Goal: Task Accomplishment & Management: Manage account settings

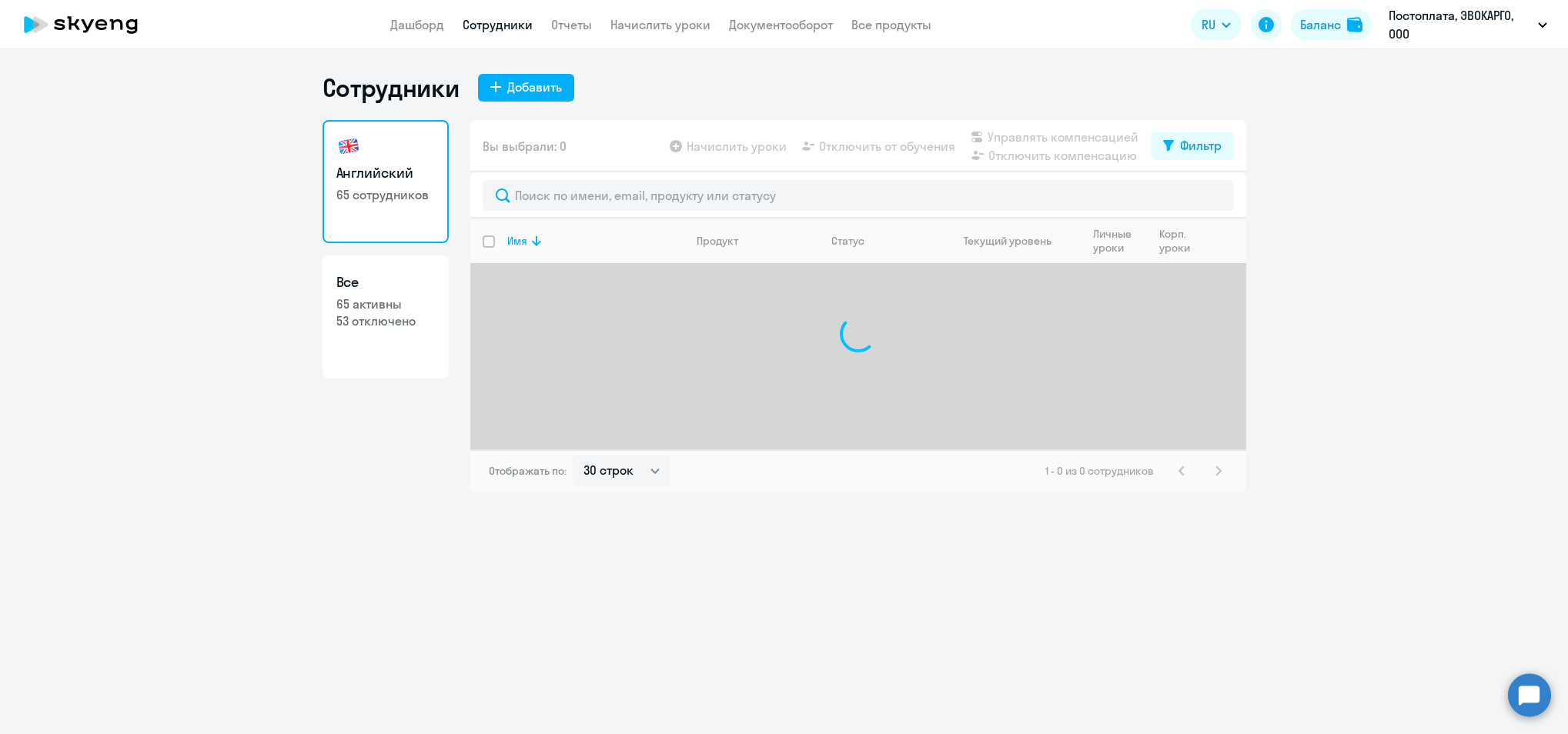
select select "30"
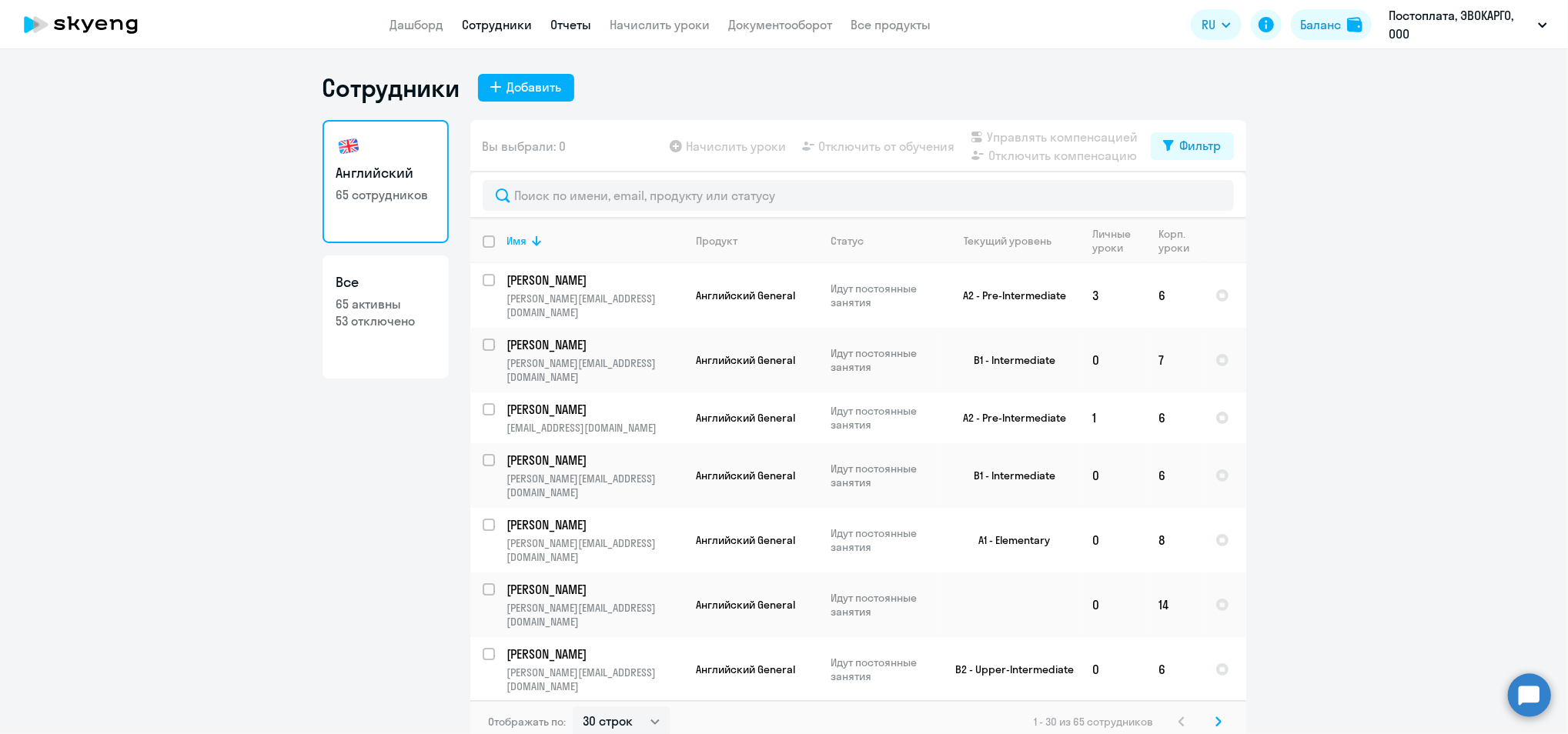
click at [585, 23] on link "Отчеты" at bounding box center [571, 25] width 41 height 16
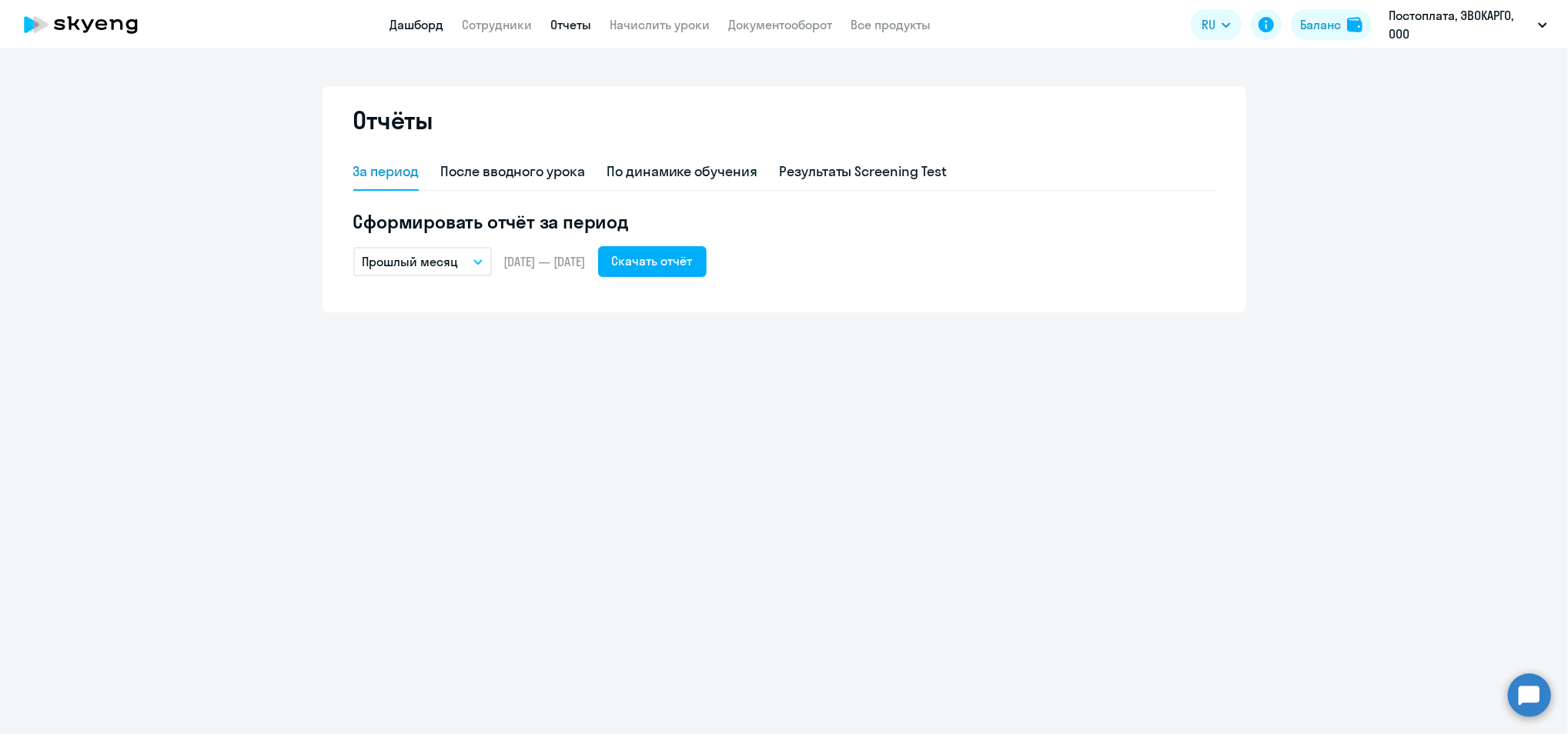
click at [397, 22] on link "Дашборд" at bounding box center [417, 25] width 53 height 16
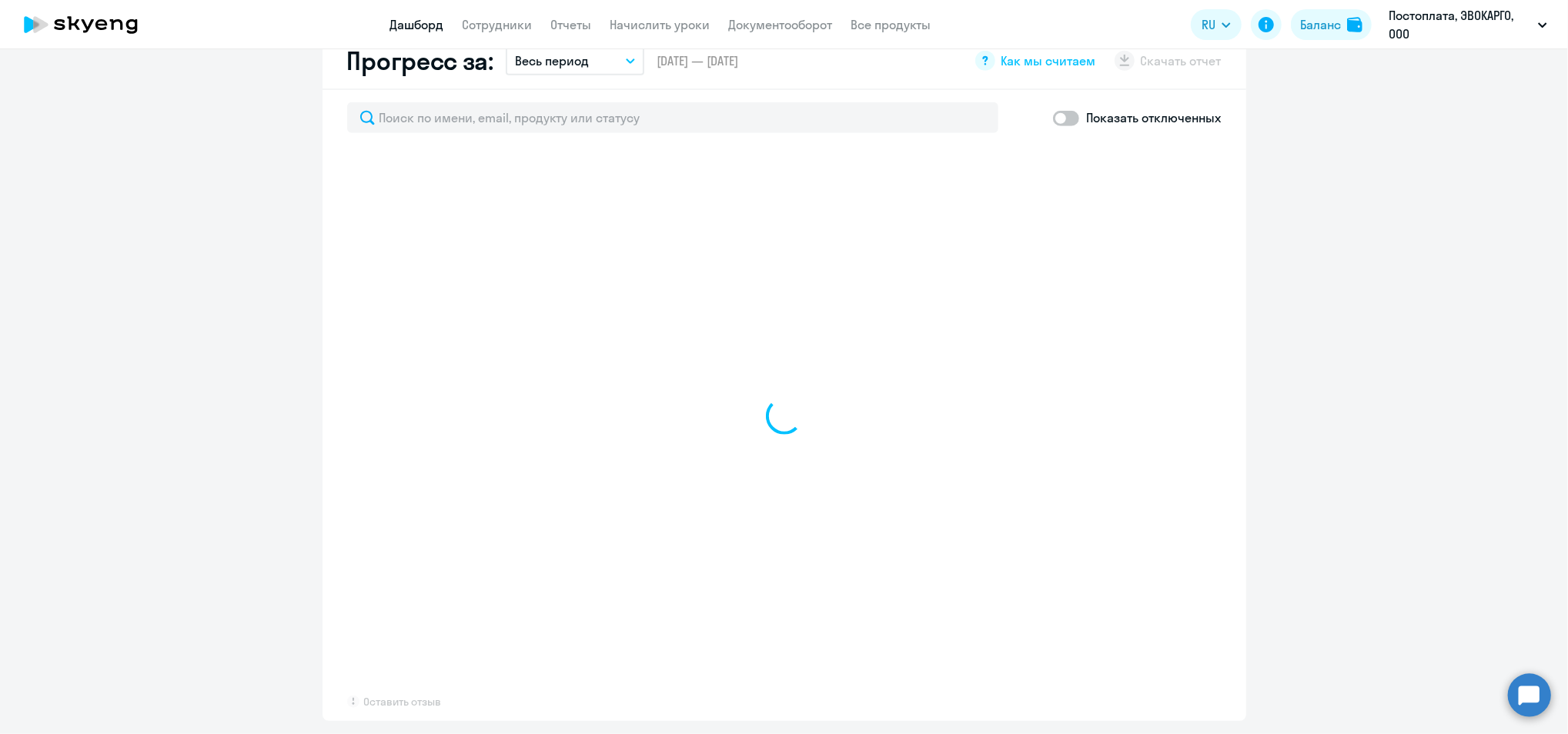
scroll to position [923, 0]
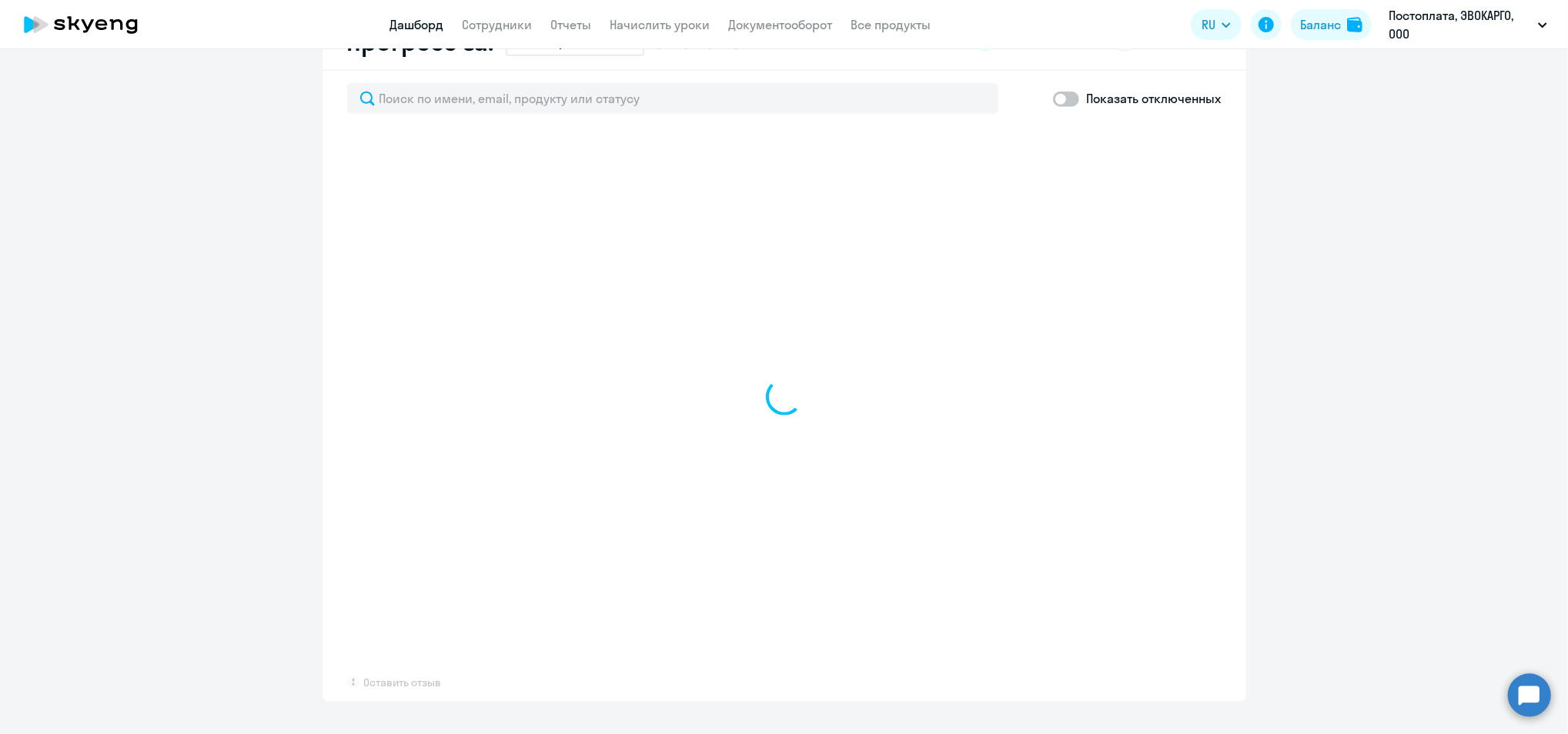
click at [881, 34] on app-header "Дашборд Сотрудники Отчеты Начислить уроки Документооборот Все продукты Дашборд …" at bounding box center [784, 25] width 1568 height 49
click at [881, 25] on link "Все продукты" at bounding box center [891, 25] width 80 height 16
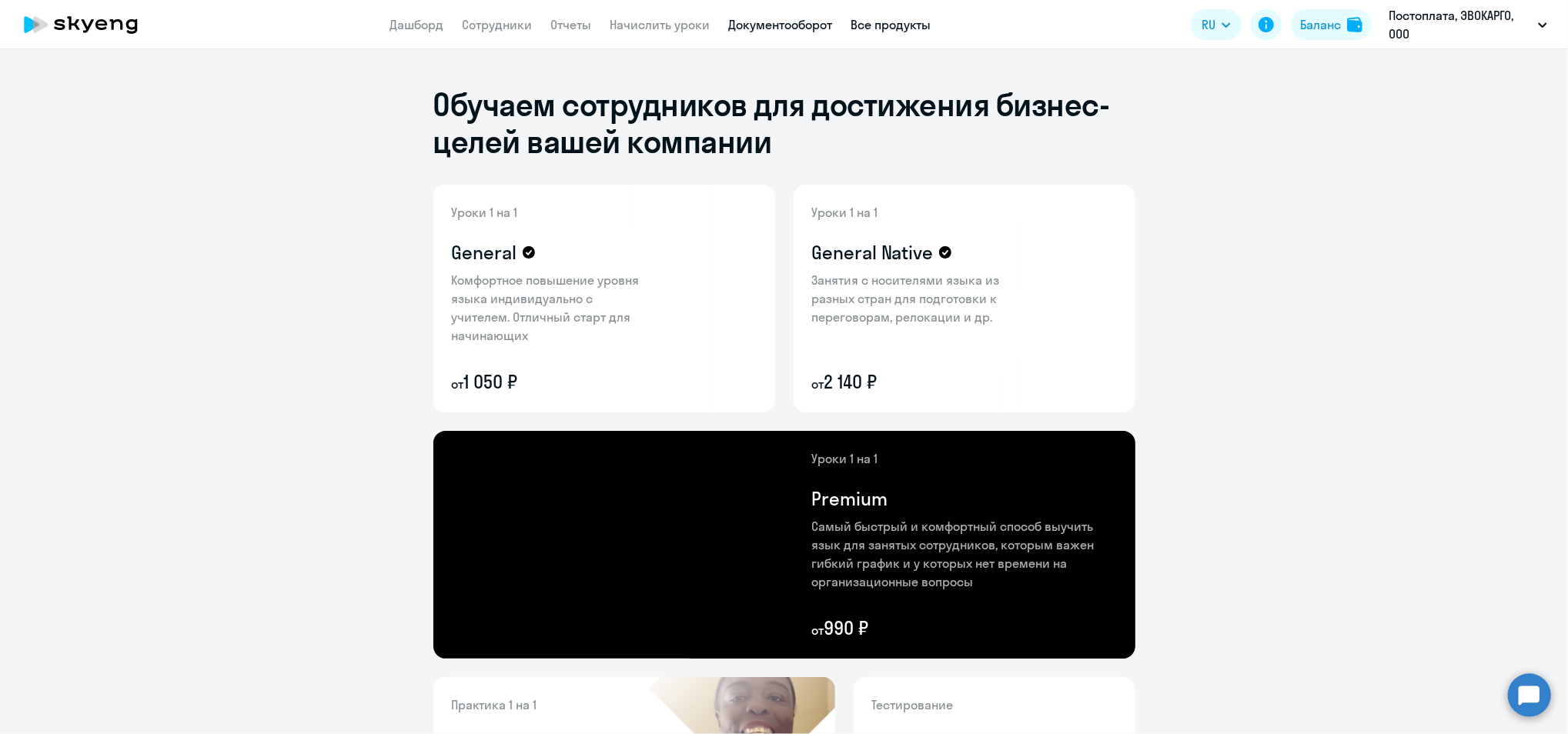
click at [759, 27] on link "Документооборот" at bounding box center [780, 25] width 103 height 16
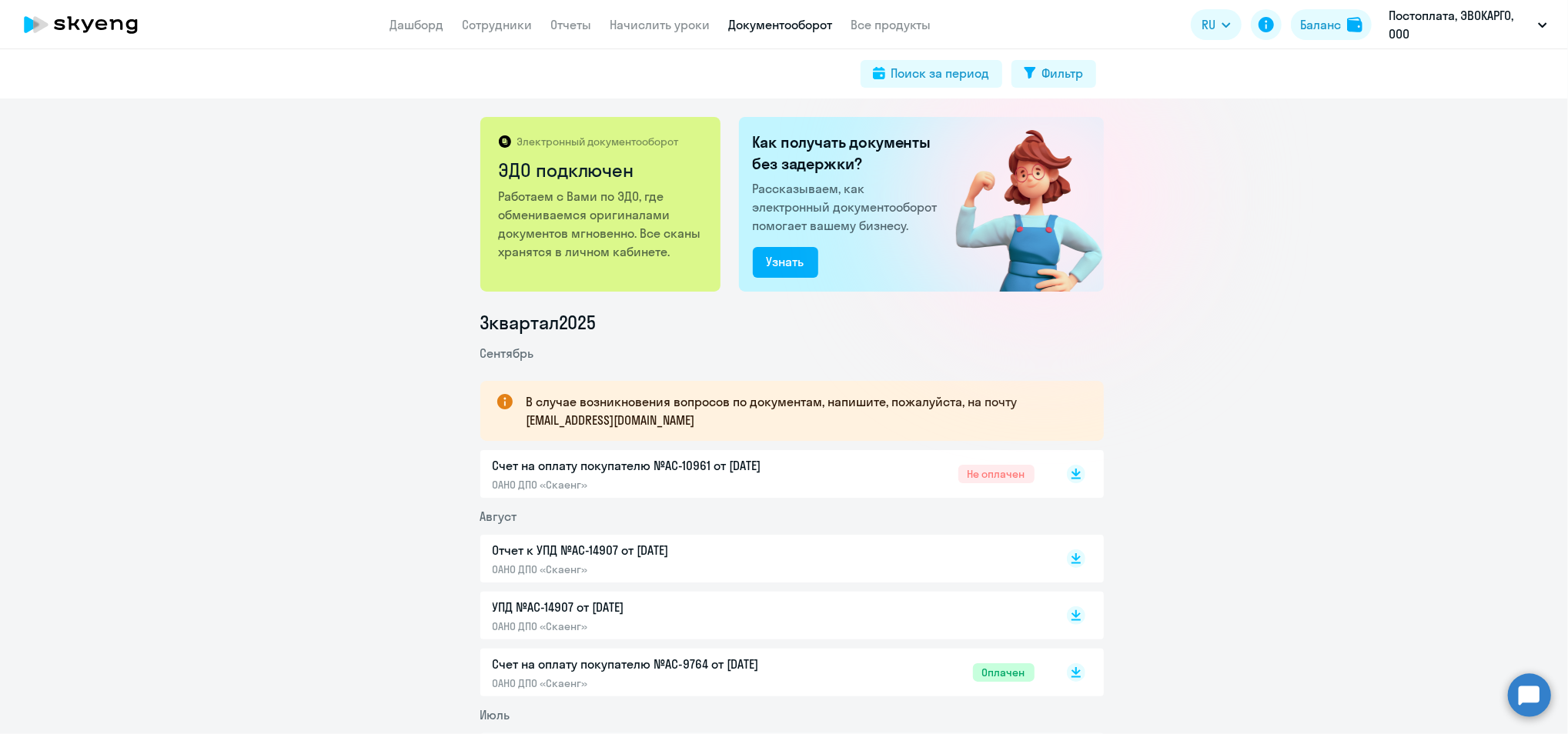
click at [723, 469] on p "Счет на оплату покупателю №AC-10961 от [DATE]" at bounding box center [654, 465] width 324 height 18
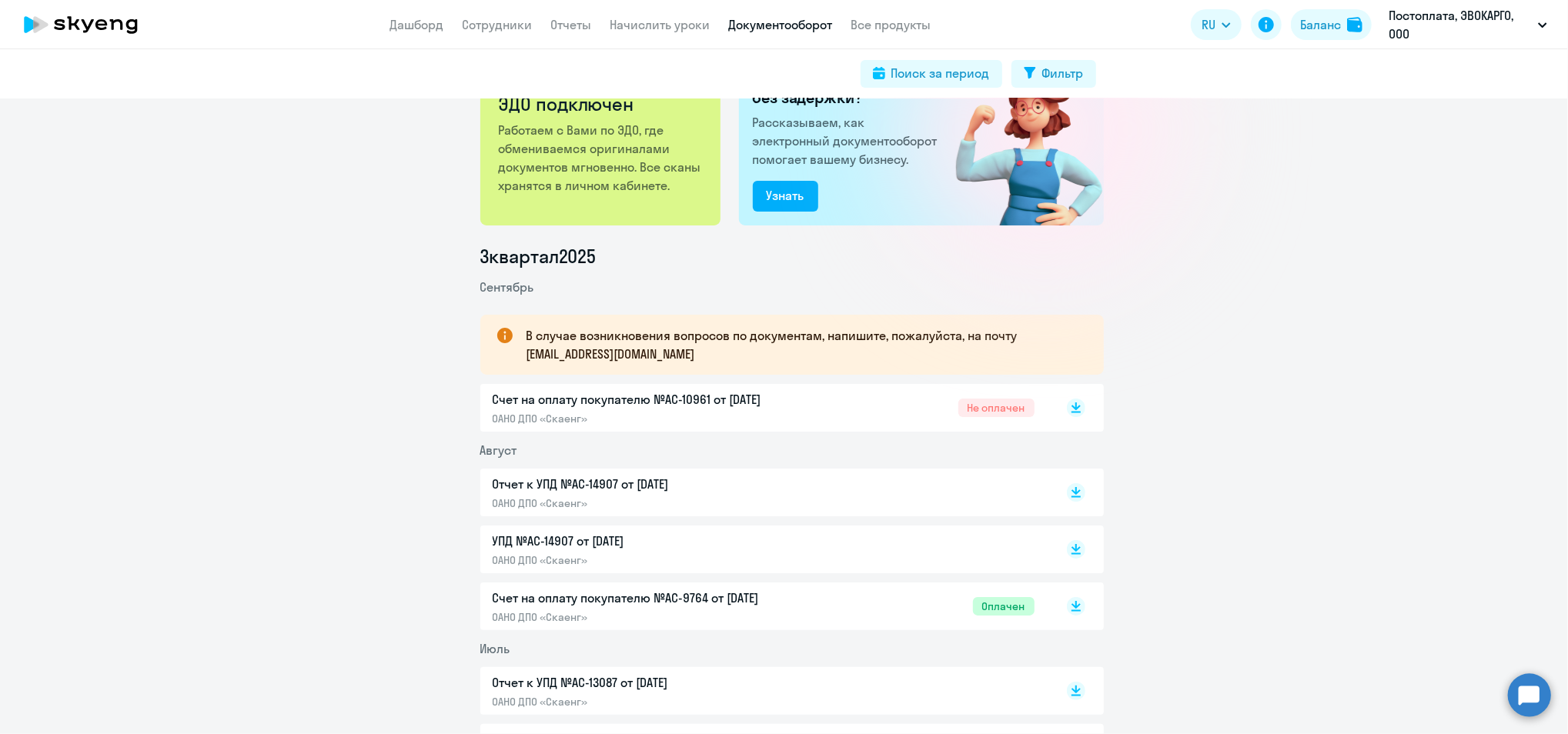
scroll to position [103, 0]
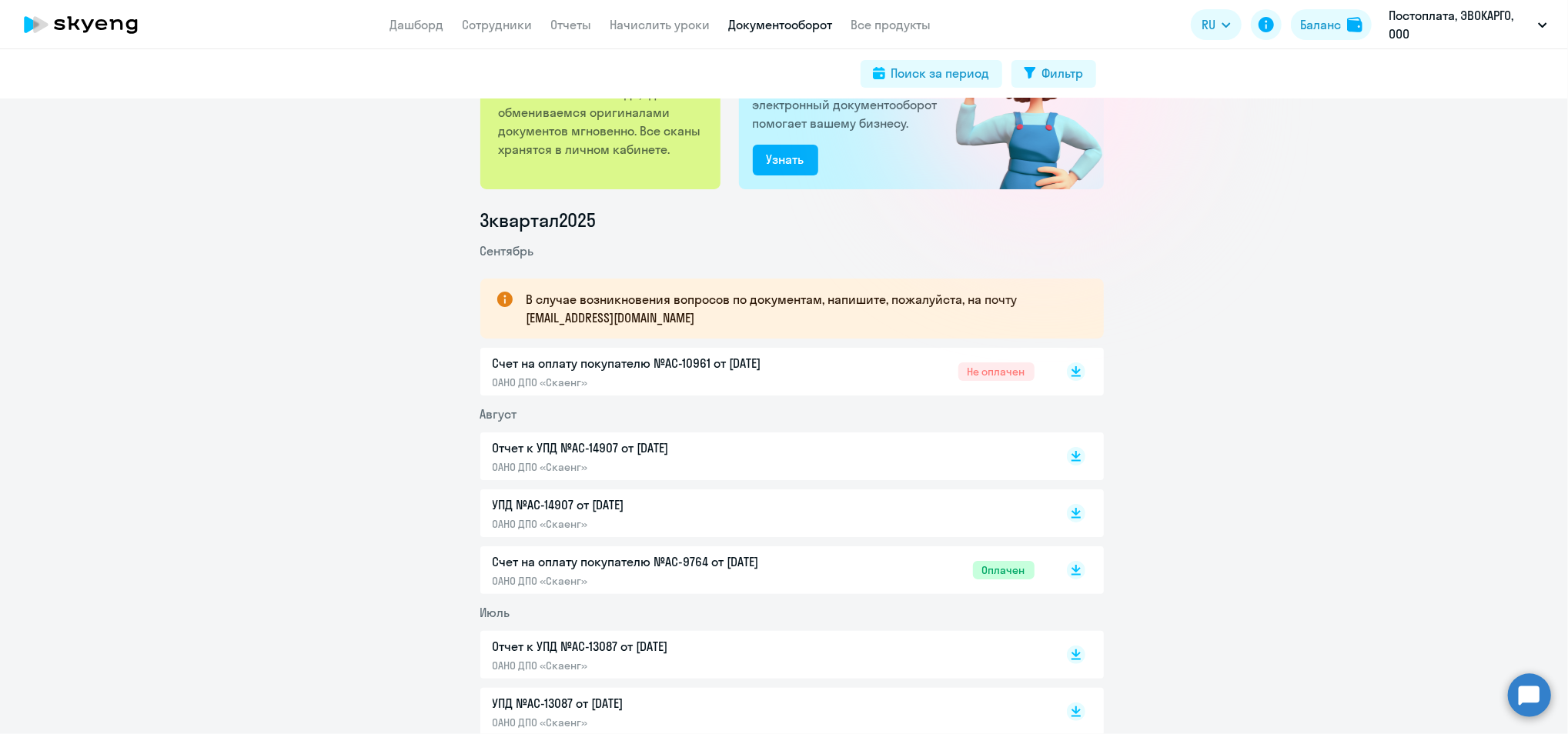
click at [695, 567] on p "Счет на оплату покупателю №AC-9764 от [DATE]" at bounding box center [654, 561] width 324 height 18
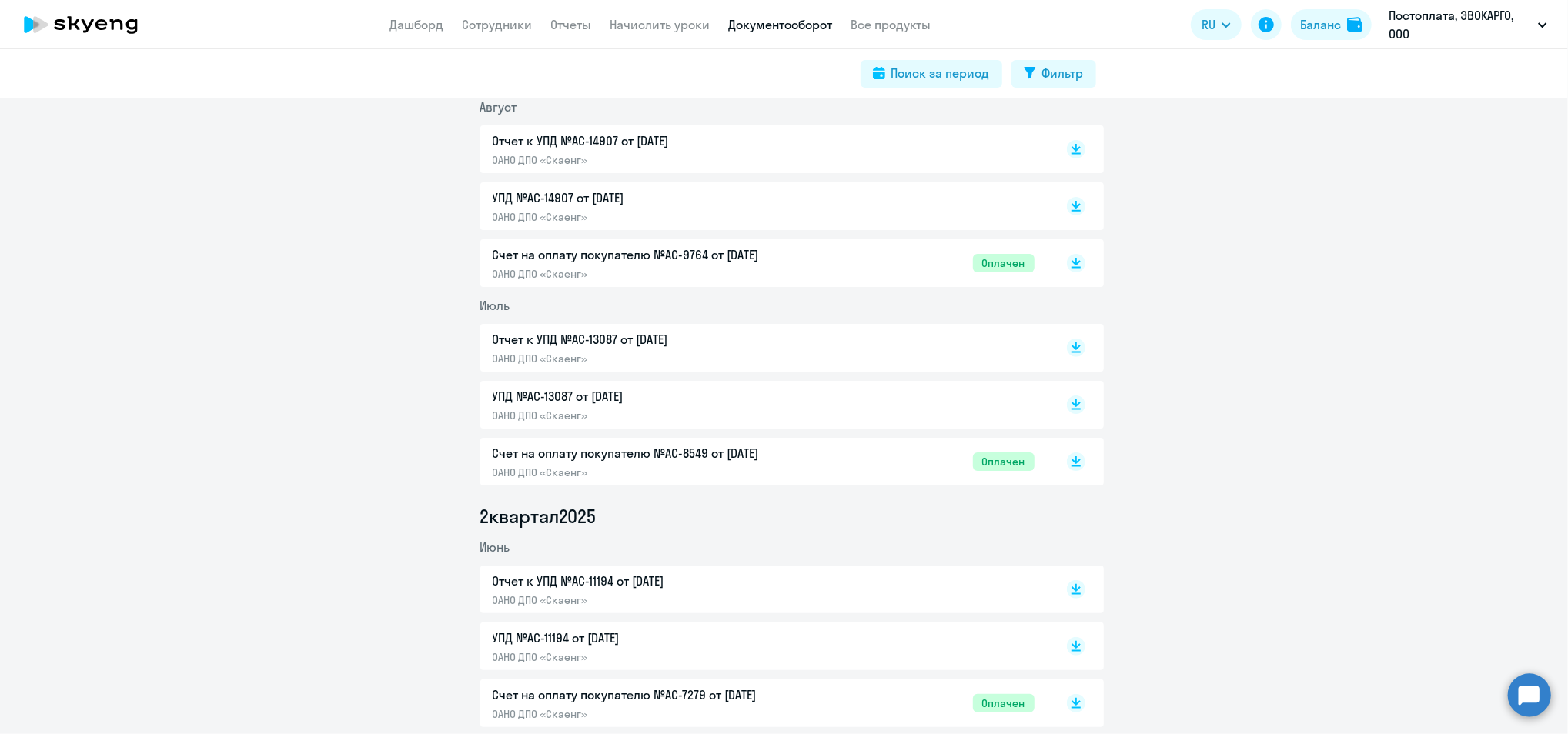
scroll to position [410, 0]
click at [709, 451] on p "Счет на оплату покупателю №AC-8549 от [DATE]" at bounding box center [654, 453] width 324 height 18
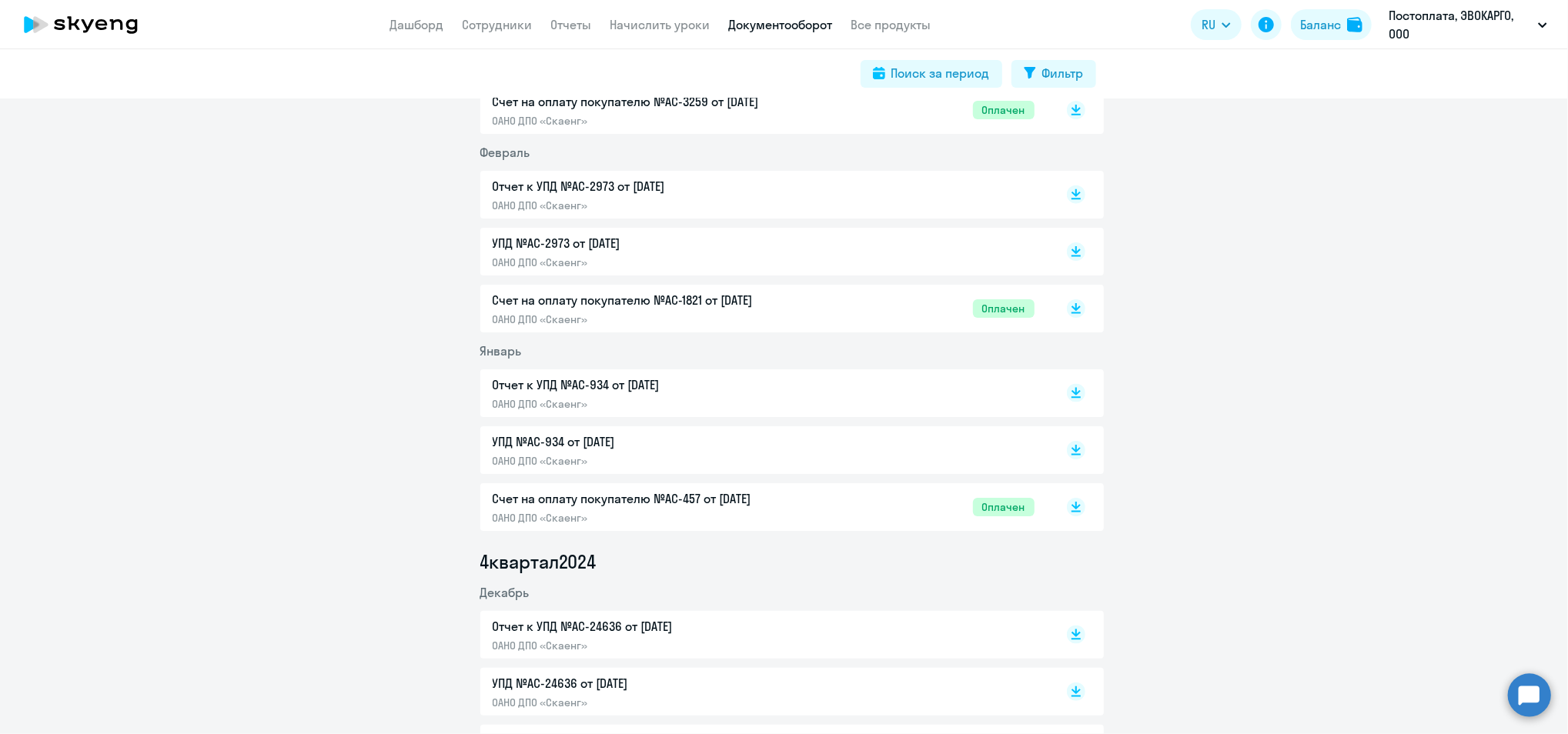
scroll to position [2257, 0]
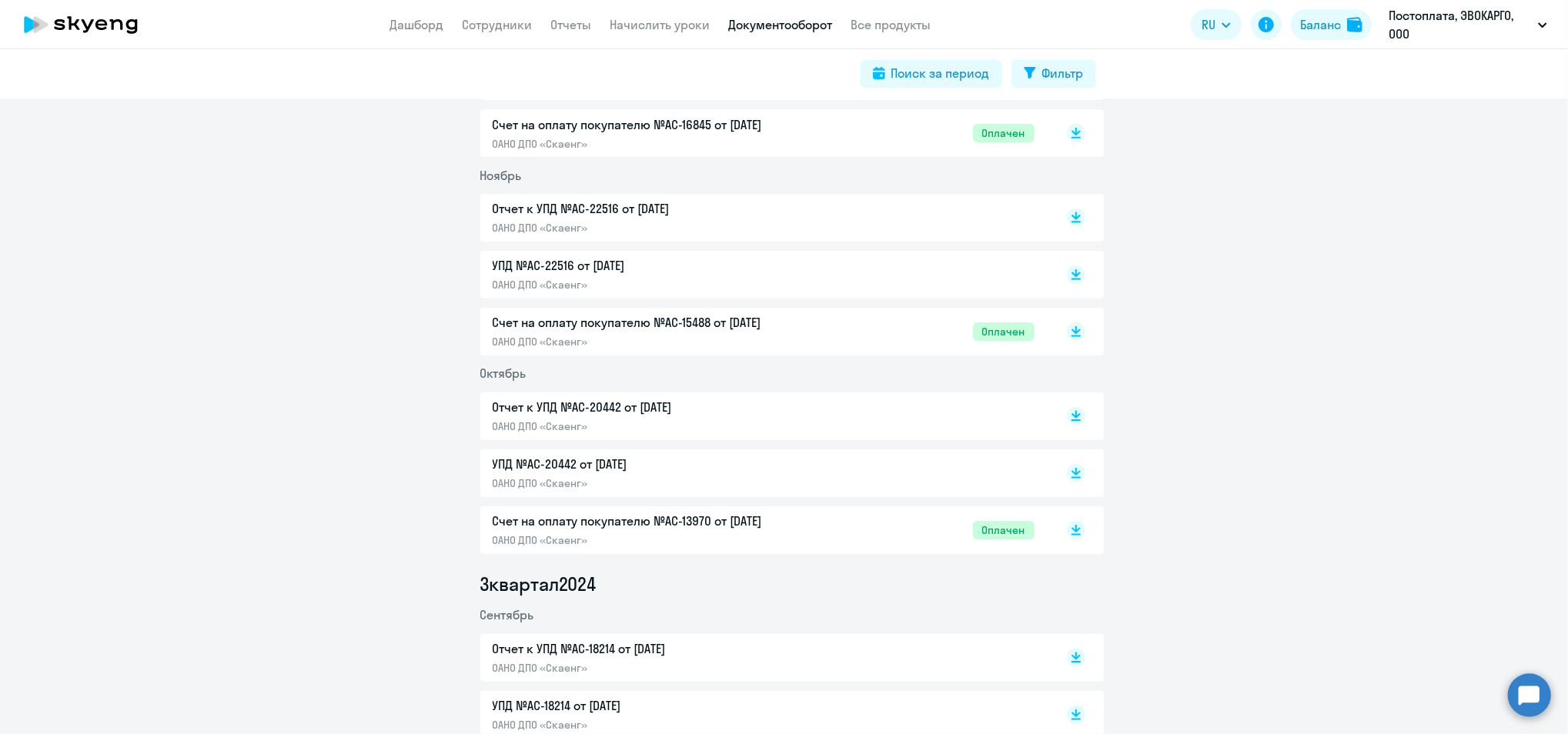
click at [597, 324] on p "Счет на оплату покупателю №AC-15488 от [DATE]" at bounding box center [654, 323] width 324 height 18
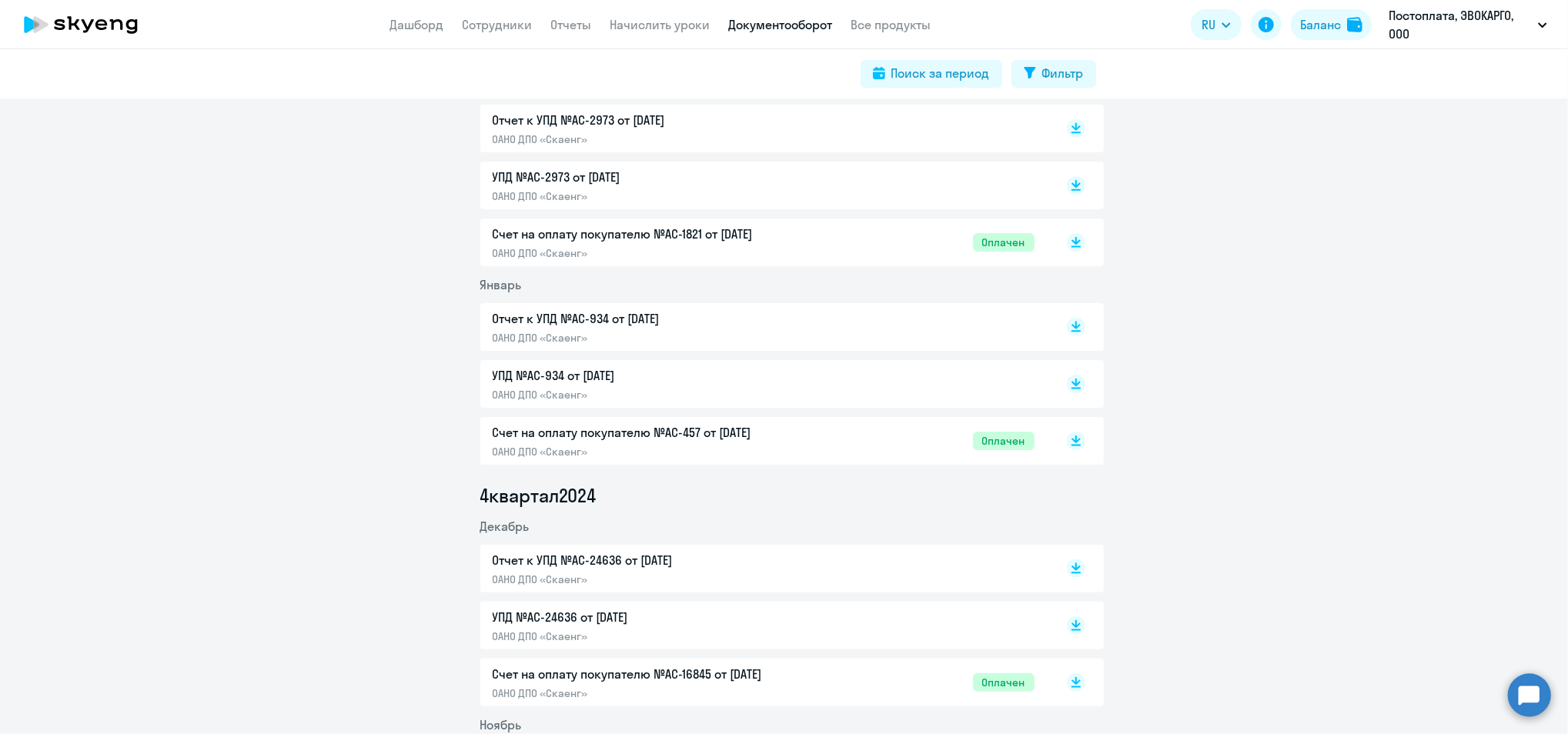
scroll to position [1539, 0]
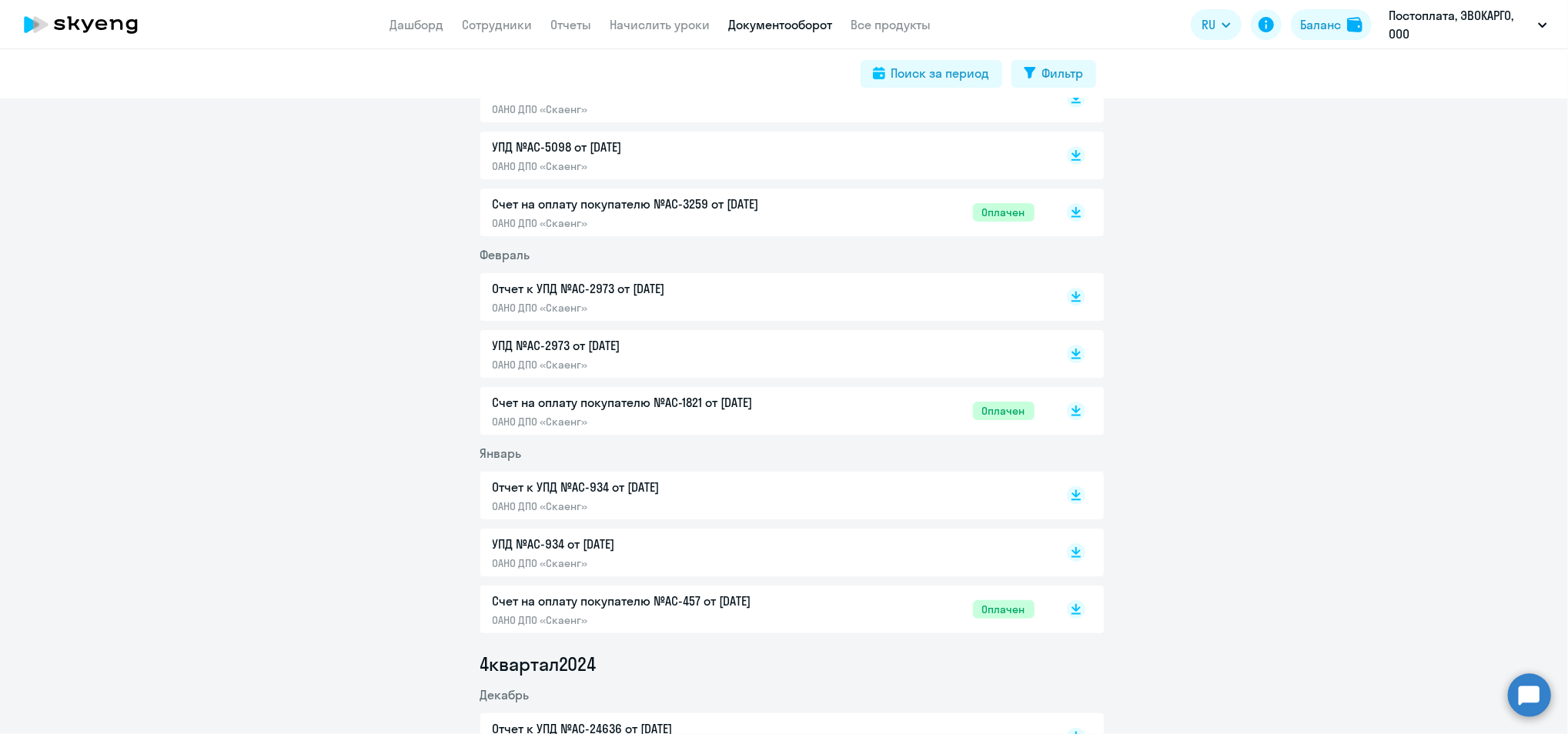
click at [697, 403] on p "Счет на оплату покупателю №AC-1821 от [DATE]" at bounding box center [654, 402] width 324 height 18
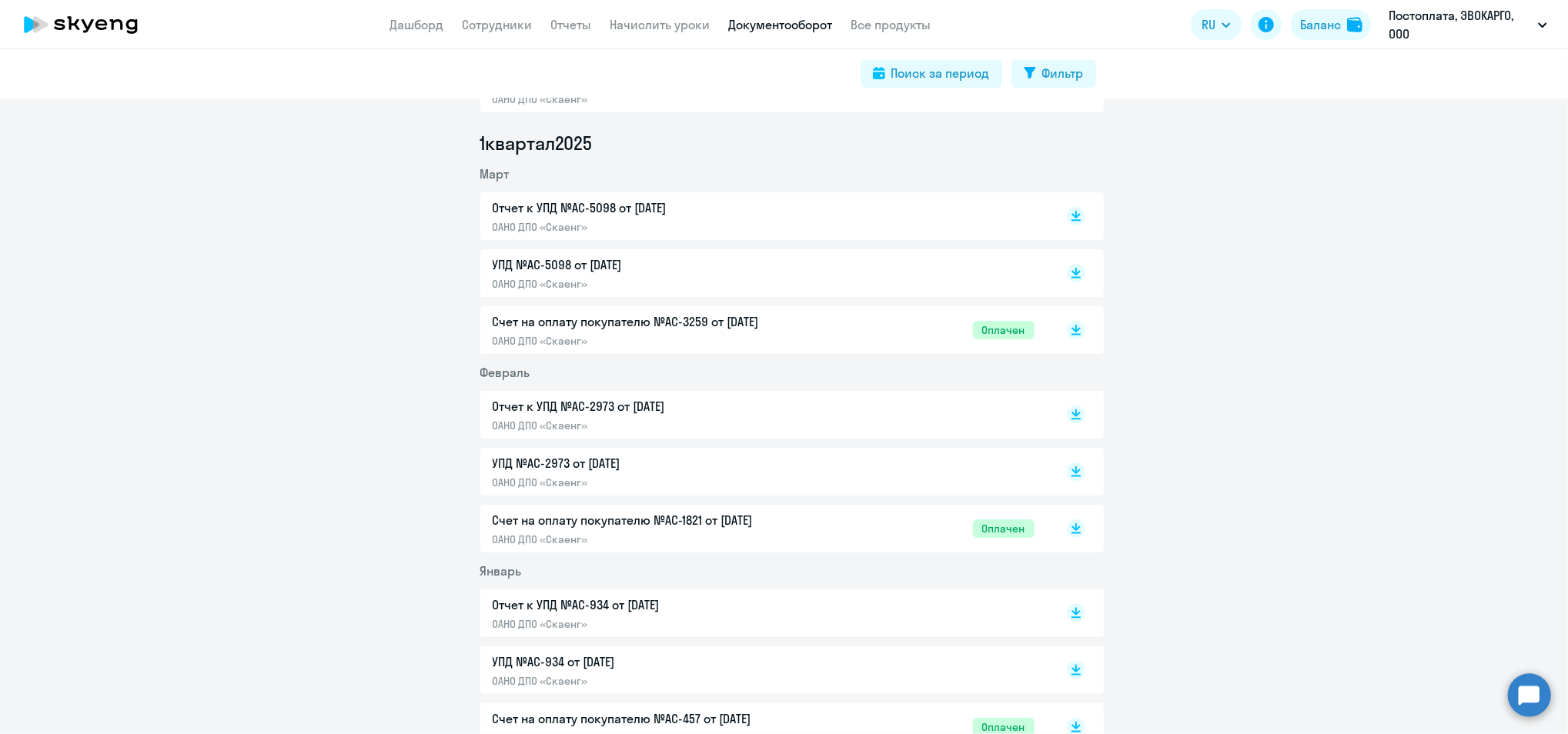
scroll to position [1334, 0]
